Goal: Find specific page/section: Find specific page/section

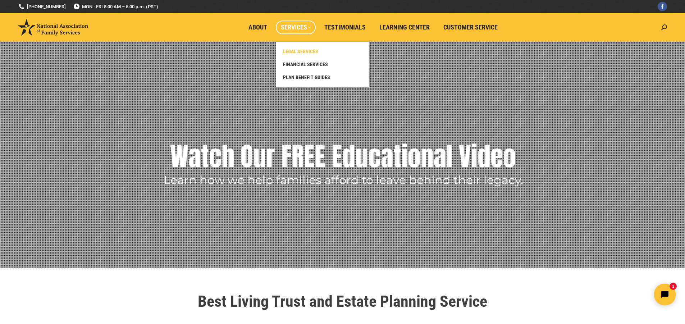
click at [295, 52] on span "LEGAL SERVICES" at bounding box center [300, 51] width 35 height 6
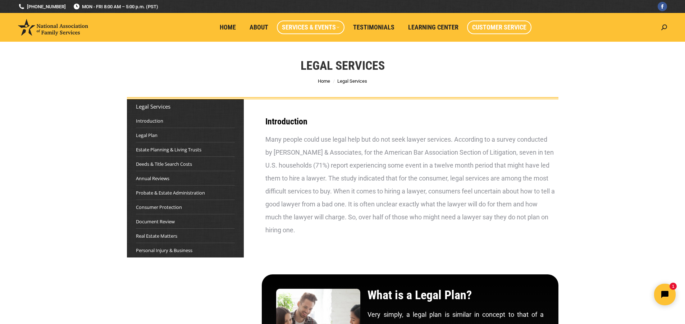
click at [491, 28] on span "Customer Service" at bounding box center [499, 27] width 54 height 8
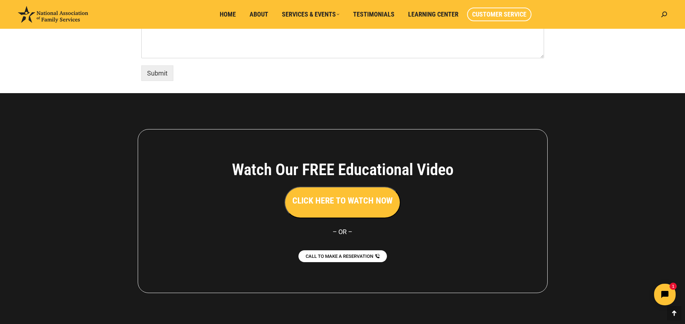
scroll to position [613, 0]
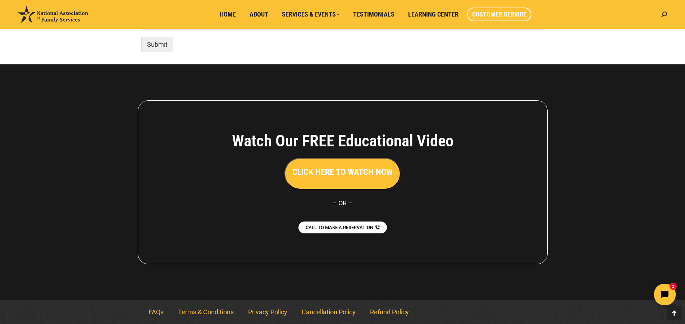
click at [341, 169] on h3 "CLICK HERE TO WATCH NOW" at bounding box center [342, 172] width 100 height 12
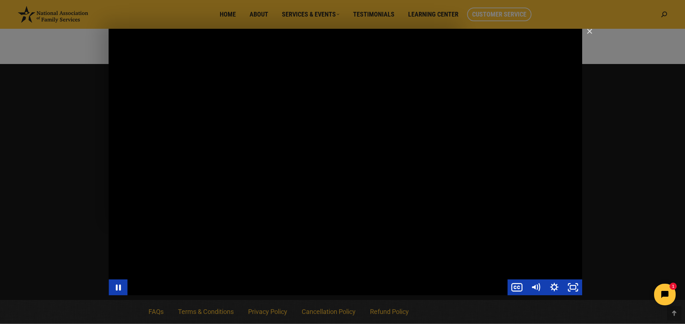
click at [212, 290] on div "Main Video - Full Webinar (Emma) Landon V1.4" at bounding box center [317, 288] width 380 height 16
click at [376, 287] on div "Main Video - Full Webinar (Emma) Landon V1.4" at bounding box center [317, 288] width 380 height 16
click at [373, 166] on div "Main Video - Full Webinar (Emma) Landon V1.4" at bounding box center [346, 162] width 474 height 267
click at [268, 145] on div "Main Video - Full Webinar (Emma) Landon V1.4" at bounding box center [346, 162] width 474 height 267
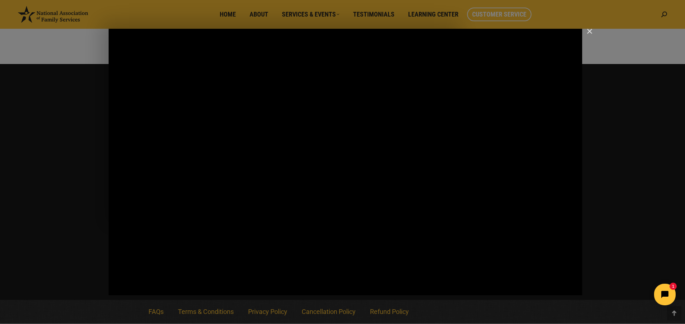
click at [268, 145] on div "Main Video - Full Webinar (Emma) Landon V1.4" at bounding box center [346, 162] width 474 height 267
click at [412, 280] on div "Main Video - Full Webinar (Emma) Landon V1.4" at bounding box center [317, 288] width 380 height 16
click at [409, 253] on div "Main Video - Full Webinar (Emma) Landon V1.4" at bounding box center [346, 162] width 474 height 267
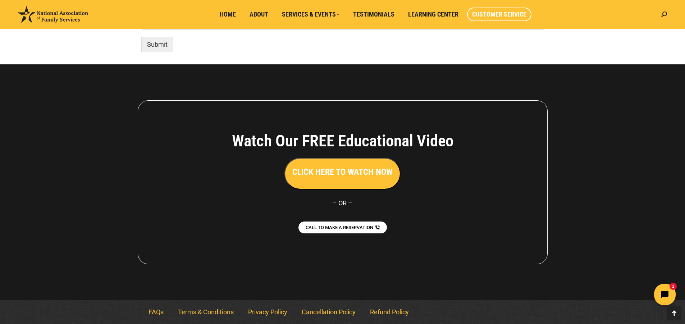
click at [621, 178] on div at bounding box center [342, 182] width 685 height 236
click at [50, 100] on div at bounding box center [342, 182] width 685 height 236
click at [495, 14] on span "Customer Service" at bounding box center [499, 14] width 54 height 8
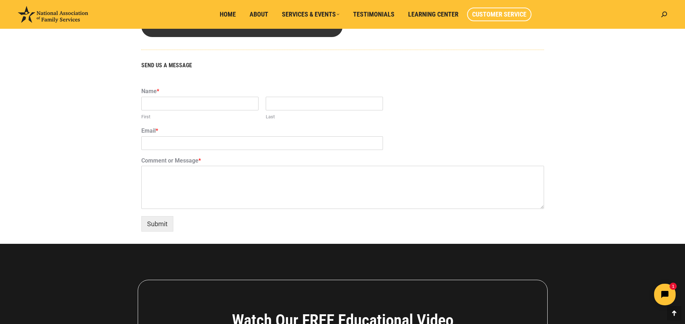
scroll to position [432, 0]
